Goal: Transaction & Acquisition: Obtain resource

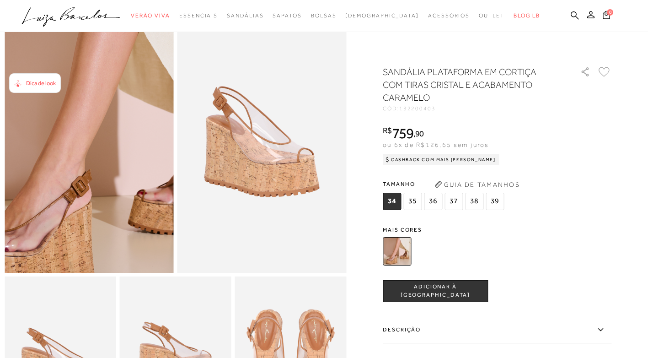
click at [84, 207] on img at bounding box center [93, 88] width 338 height 507
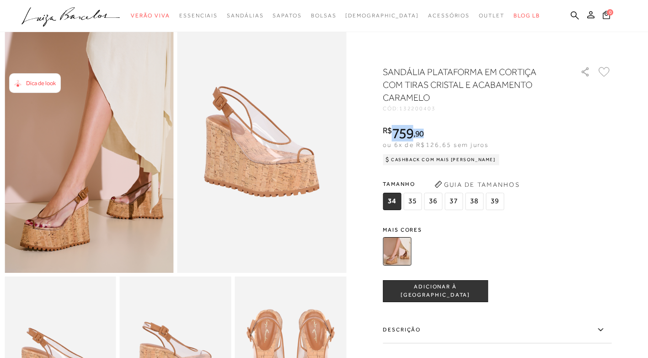
drag, startPoint x: 432, startPoint y: 136, endPoint x: 392, endPoint y: 136, distance: 40.7
click at [392, 136] on div "R$ 759 , 90" at bounding box center [441, 133] width 117 height 15
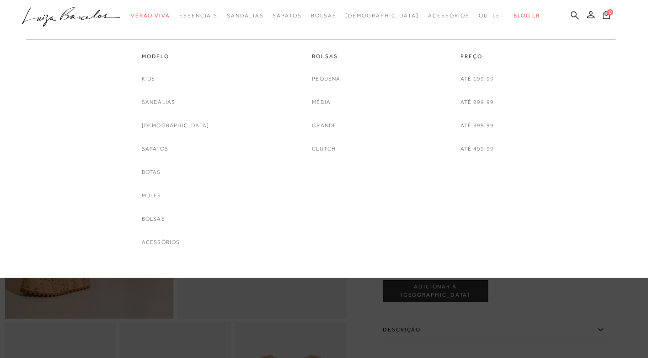
click at [479, 12] on link "Outlet" at bounding box center [492, 15] width 26 height 17
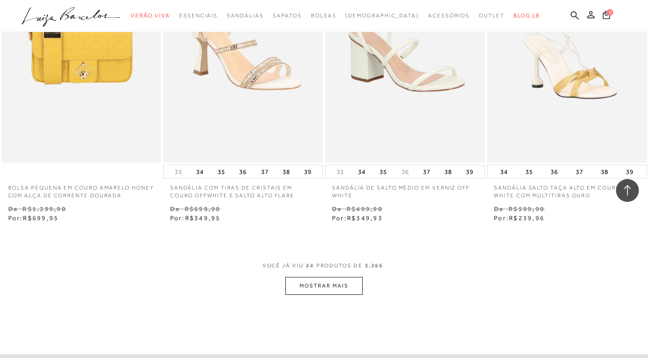
scroll to position [1830, 0]
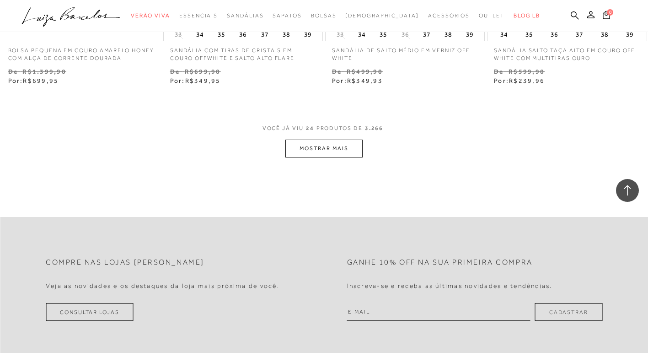
click at [343, 153] on button "MOSTRAR MAIS" at bounding box center [323, 149] width 77 height 18
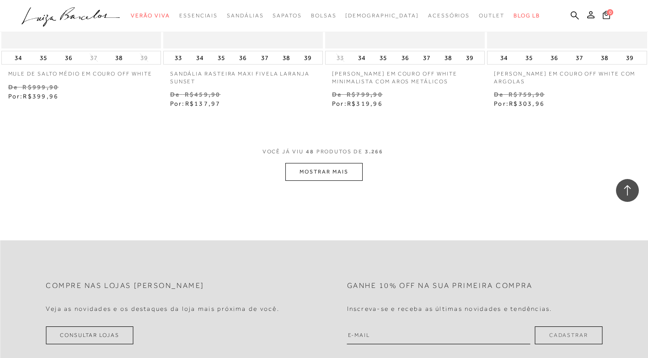
scroll to position [3751, 0]
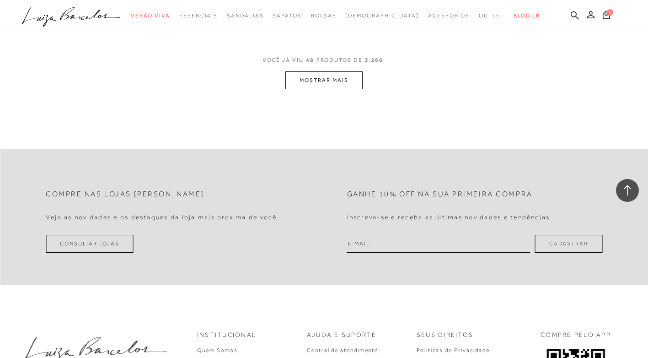
click at [304, 87] on button "MOSTRAR MAIS" at bounding box center [323, 80] width 77 height 18
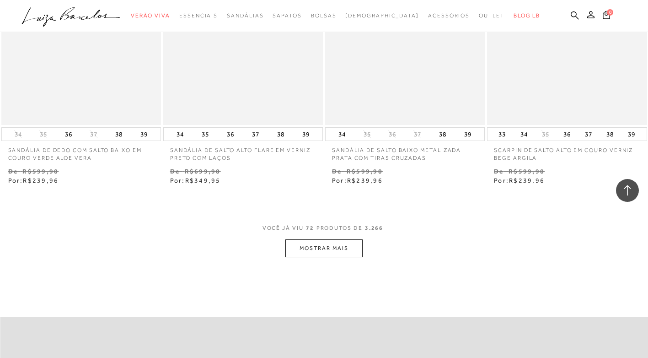
scroll to position [5581, 0]
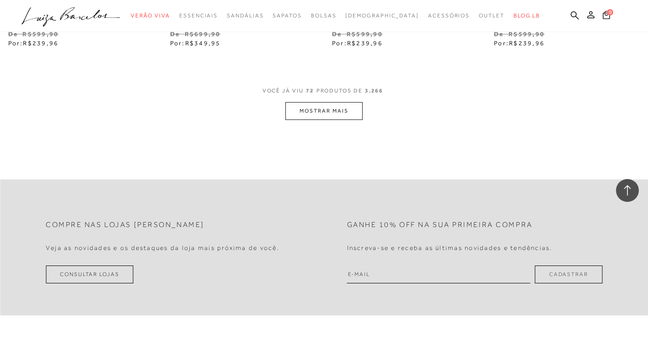
click at [336, 112] on button "MOSTRAR MAIS" at bounding box center [323, 111] width 77 height 18
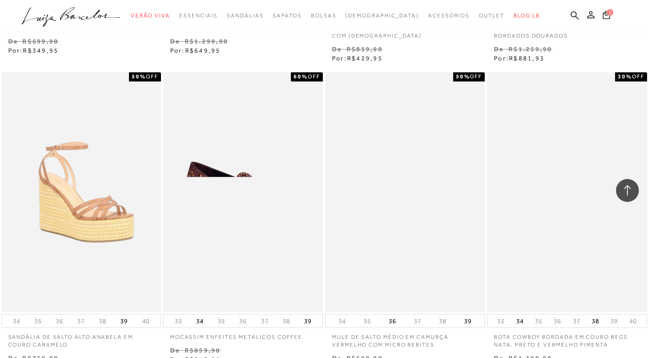
scroll to position [7365, 0]
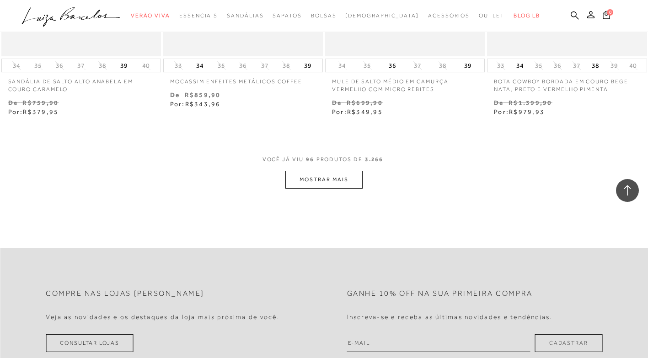
click at [326, 178] on button "MOSTRAR MAIS" at bounding box center [323, 180] width 77 height 18
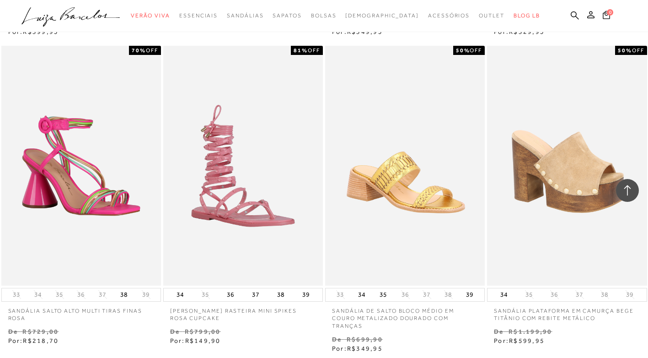
scroll to position [8463, 0]
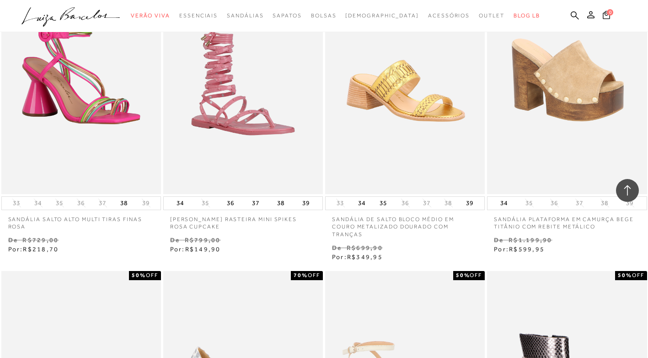
click at [570, 13] on ul ".a{fill-rule:evenodd;} Verão Viva Em alta Favoritos das Influenciadoras Apostas…" at bounding box center [316, 15] width 591 height 17
click at [574, 15] on icon at bounding box center [575, 15] width 8 height 9
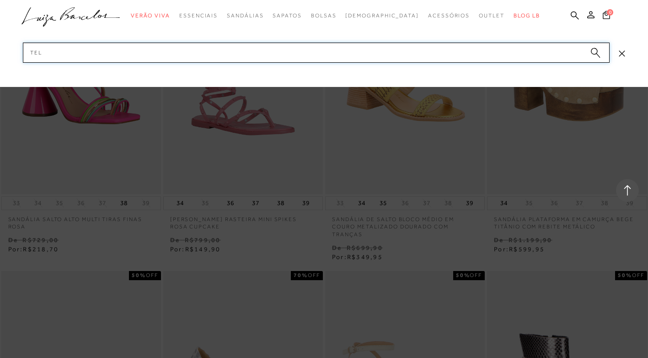
type input "TELA"
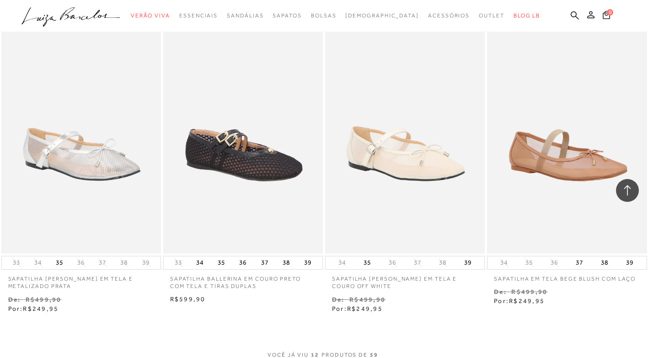
scroll to position [823, 0]
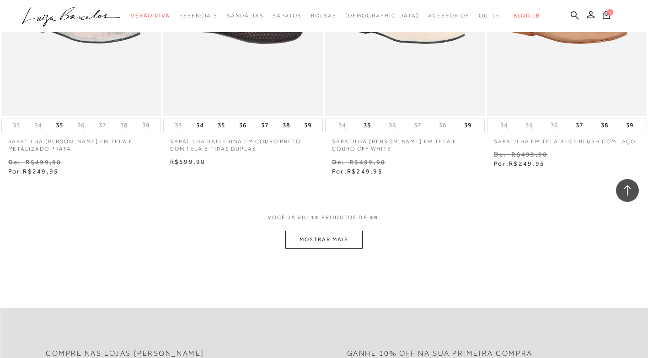
click at [343, 241] on button "MOSTRAR MAIS" at bounding box center [323, 240] width 77 height 18
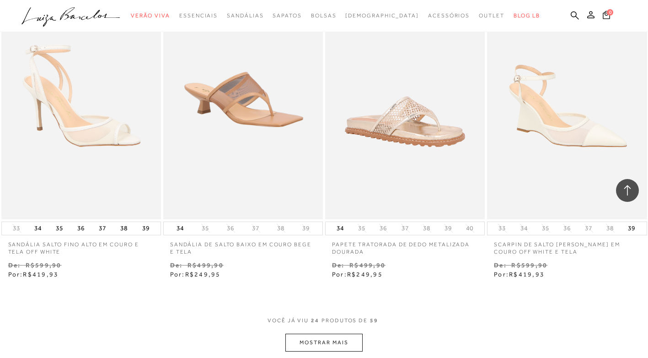
scroll to position [1693, 0]
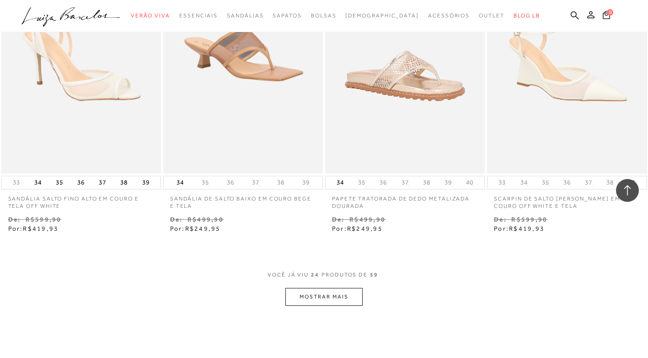
click at [309, 293] on button "MOSTRAR MAIS" at bounding box center [323, 297] width 77 height 18
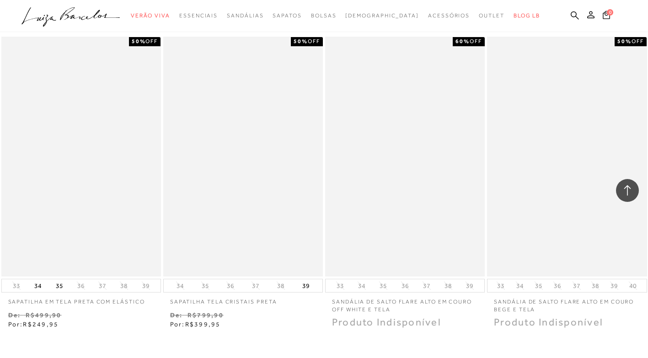
scroll to position [2607, 0]
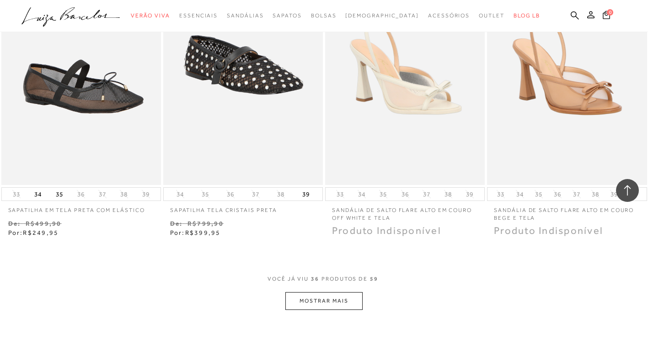
drag, startPoint x: 408, startPoint y: 147, endPoint x: 382, endPoint y: 210, distance: 68.1
click at [382, 210] on p "SANDÁLIA DE SALTO FLARE ALTO EM COURO OFF WHITE E TELA" at bounding box center [405, 211] width 160 height 21
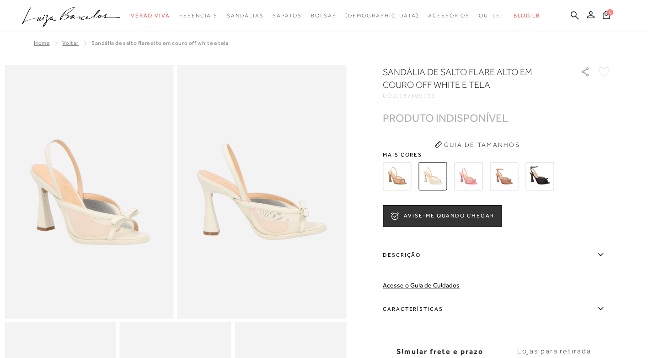
click at [408, 177] on img at bounding box center [397, 176] width 28 height 28
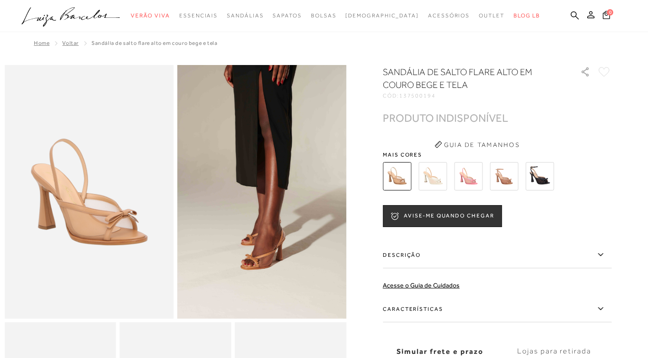
click at [477, 177] on img at bounding box center [468, 176] width 28 height 28
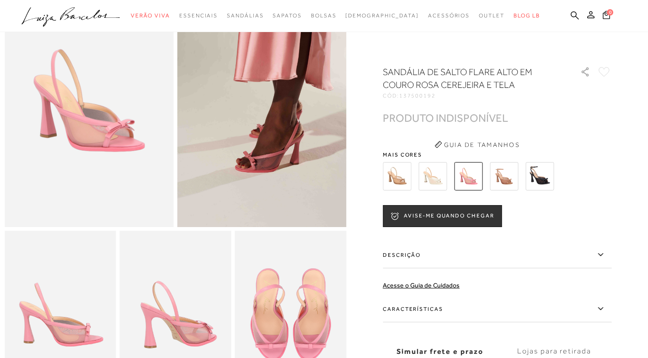
click at [501, 168] on img at bounding box center [504, 176] width 28 height 28
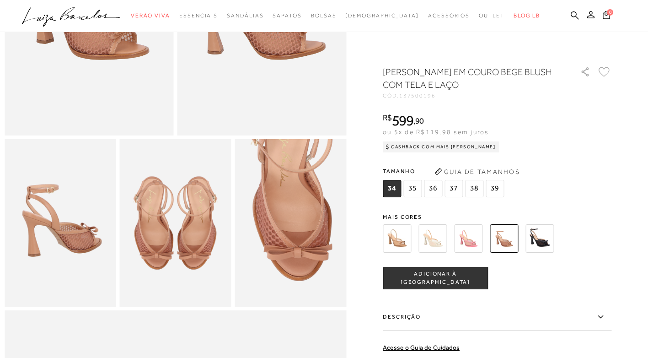
scroll to position [91, 0]
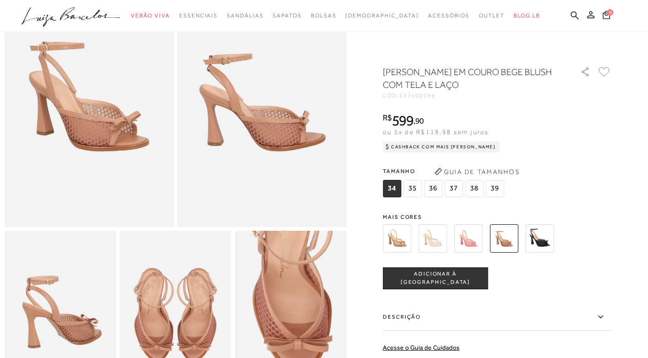
click at [543, 240] on img at bounding box center [540, 238] width 28 height 28
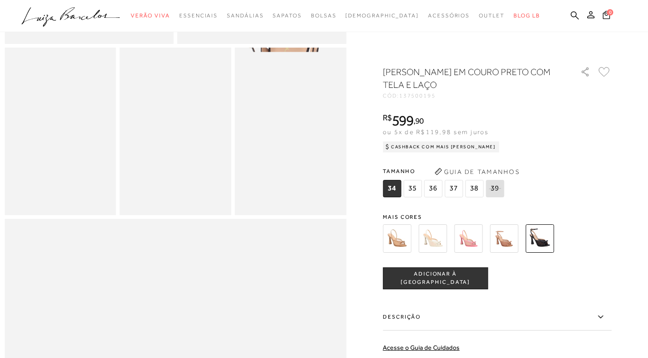
scroll to position [320, 0]
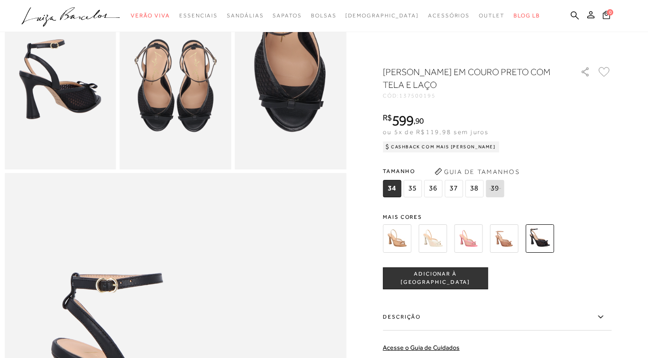
click at [477, 236] on img at bounding box center [468, 238] width 28 height 28
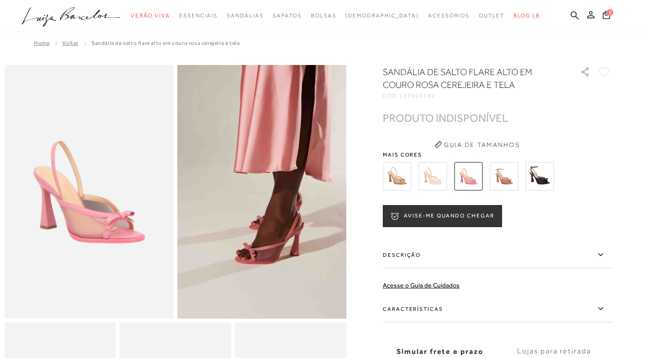
click at [507, 181] on img at bounding box center [504, 176] width 28 height 28
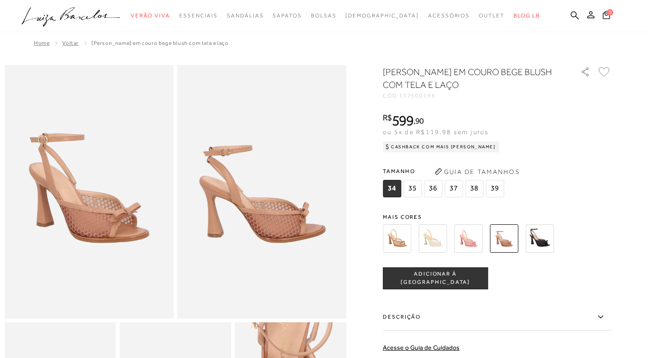
click at [545, 234] on img at bounding box center [540, 238] width 28 height 28
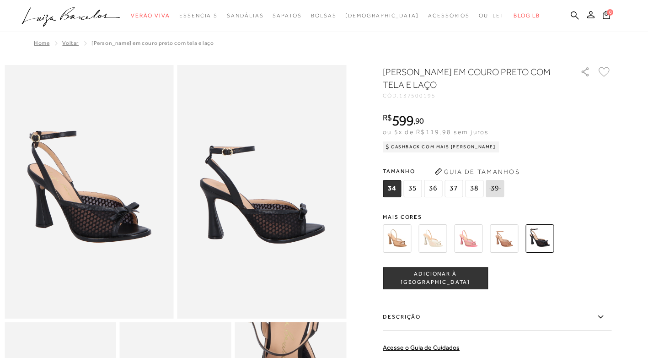
click at [512, 124] on div "R$ 599 , 90 ou 5x de R$119,98 sem juros Cashback com Mais [PERSON_NAME] R$599,90" at bounding box center [497, 131] width 229 height 37
click at [455, 189] on span "37" at bounding box center [454, 188] width 18 height 17
click at [478, 171] on button "Guia de Tamanhos" at bounding box center [476, 171] width 91 height 15
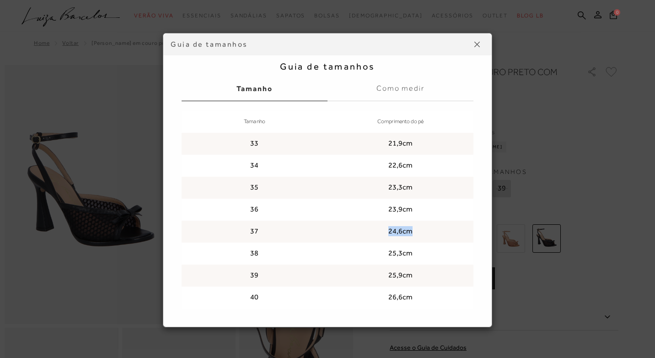
drag, startPoint x: 406, startPoint y: 227, endPoint x: 374, endPoint y: 227, distance: 32.5
click at [374, 227] on td "24,6cm" at bounding box center [401, 231] width 146 height 22
drag, startPoint x: 374, startPoint y: 227, endPoint x: 444, endPoint y: 185, distance: 81.7
click at [444, 185] on td "23,3cm" at bounding box center [401, 188] width 146 height 22
click at [480, 50] on button at bounding box center [477, 44] width 15 height 15
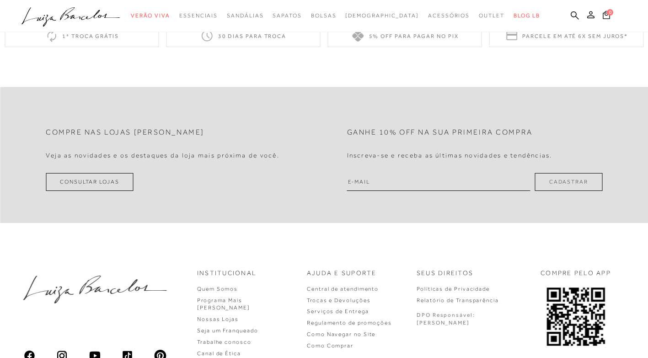
scroll to position [1095, 0]
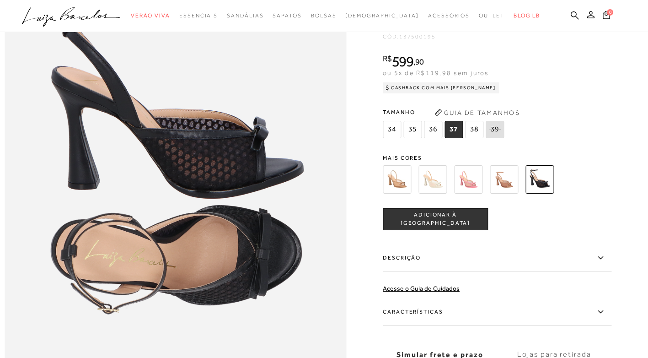
click at [396, 193] on img at bounding box center [397, 179] width 28 height 28
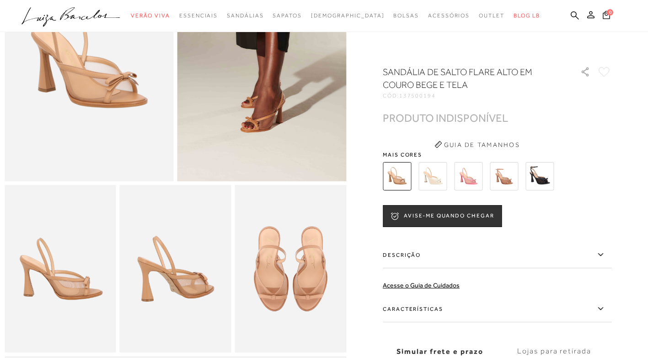
scroll to position [137, 0]
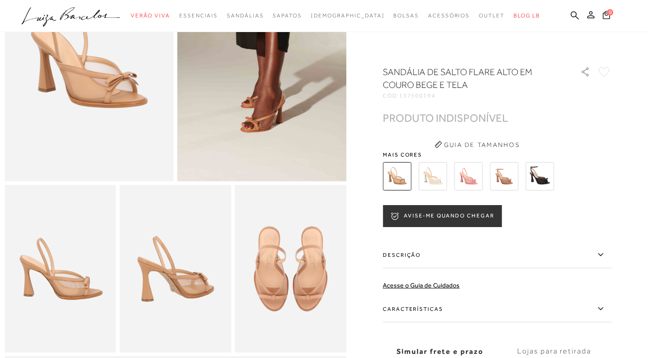
click at [412, 216] on button "AVISE-ME QUANDO CHEGAR" at bounding box center [442, 216] width 119 height 22
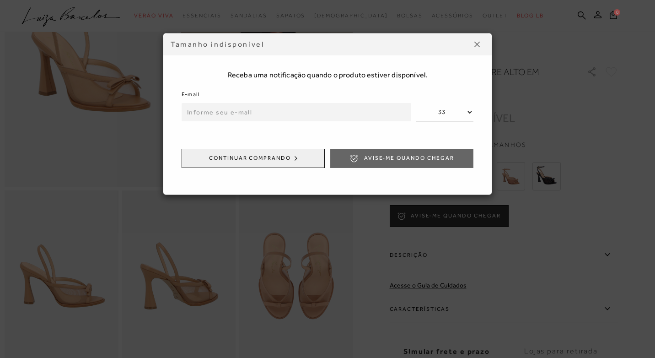
click at [285, 107] on input "email" at bounding box center [297, 112] width 230 height 18
type input "[PERSON_NAME][EMAIL_ADDRESS][DOMAIN_NAME]"
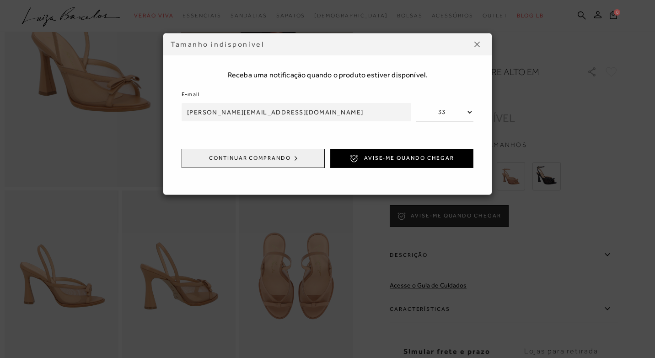
click at [468, 112] on select "33 34 35 36 37 38 39 40" at bounding box center [445, 112] width 58 height 18
select select
click at [416, 103] on select "33 34 35 36 37 38 39 40" at bounding box center [445, 112] width 58 height 18
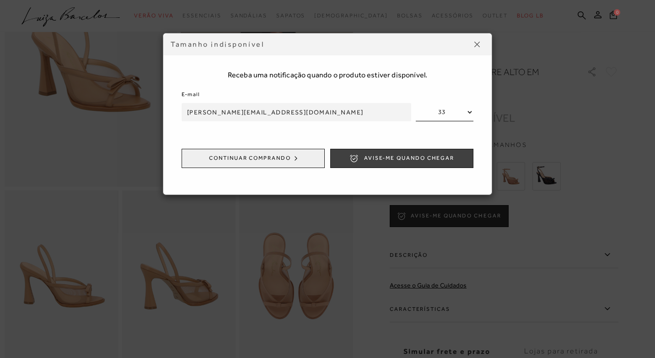
click at [404, 157] on span "Avise-me quando chegar" at bounding box center [409, 158] width 90 height 8
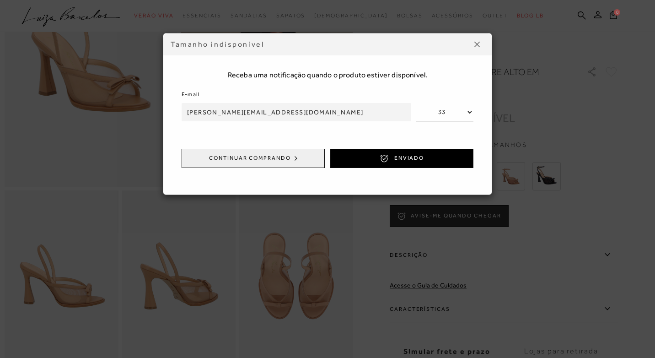
click at [473, 43] on button at bounding box center [477, 44] width 15 height 15
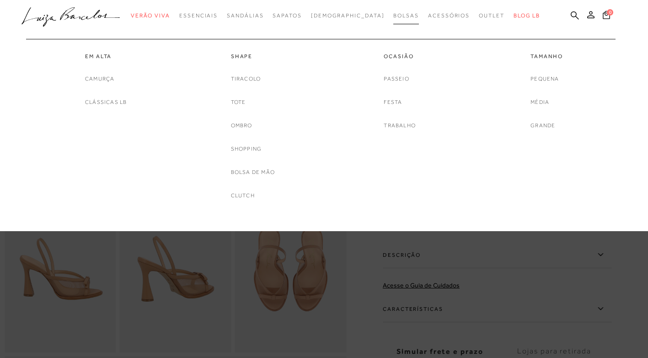
click at [393, 16] on span "Bolsas" at bounding box center [406, 15] width 26 height 6
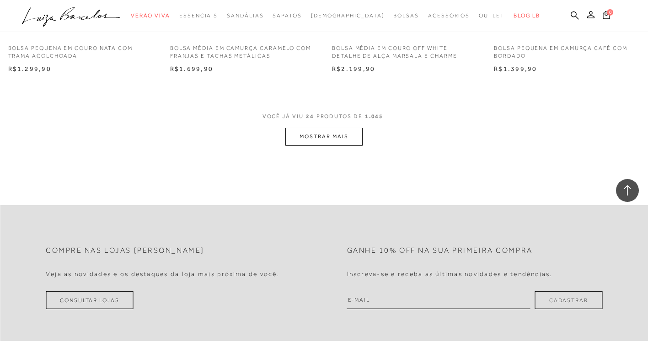
scroll to position [1830, 0]
